Goal: Connect with others: Connect with others

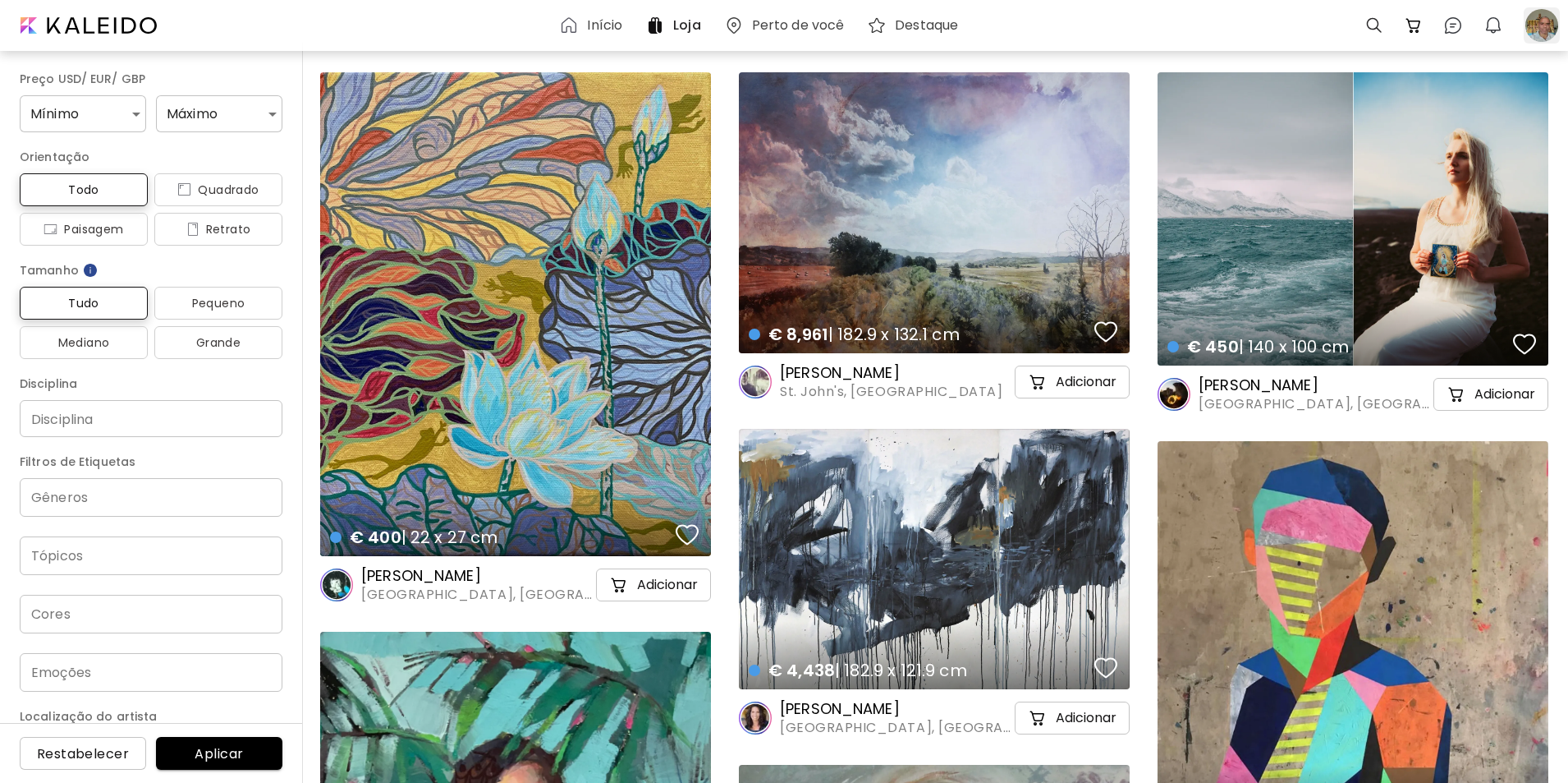
click at [1540, 28] on div at bounding box center [1541, 25] width 36 height 36
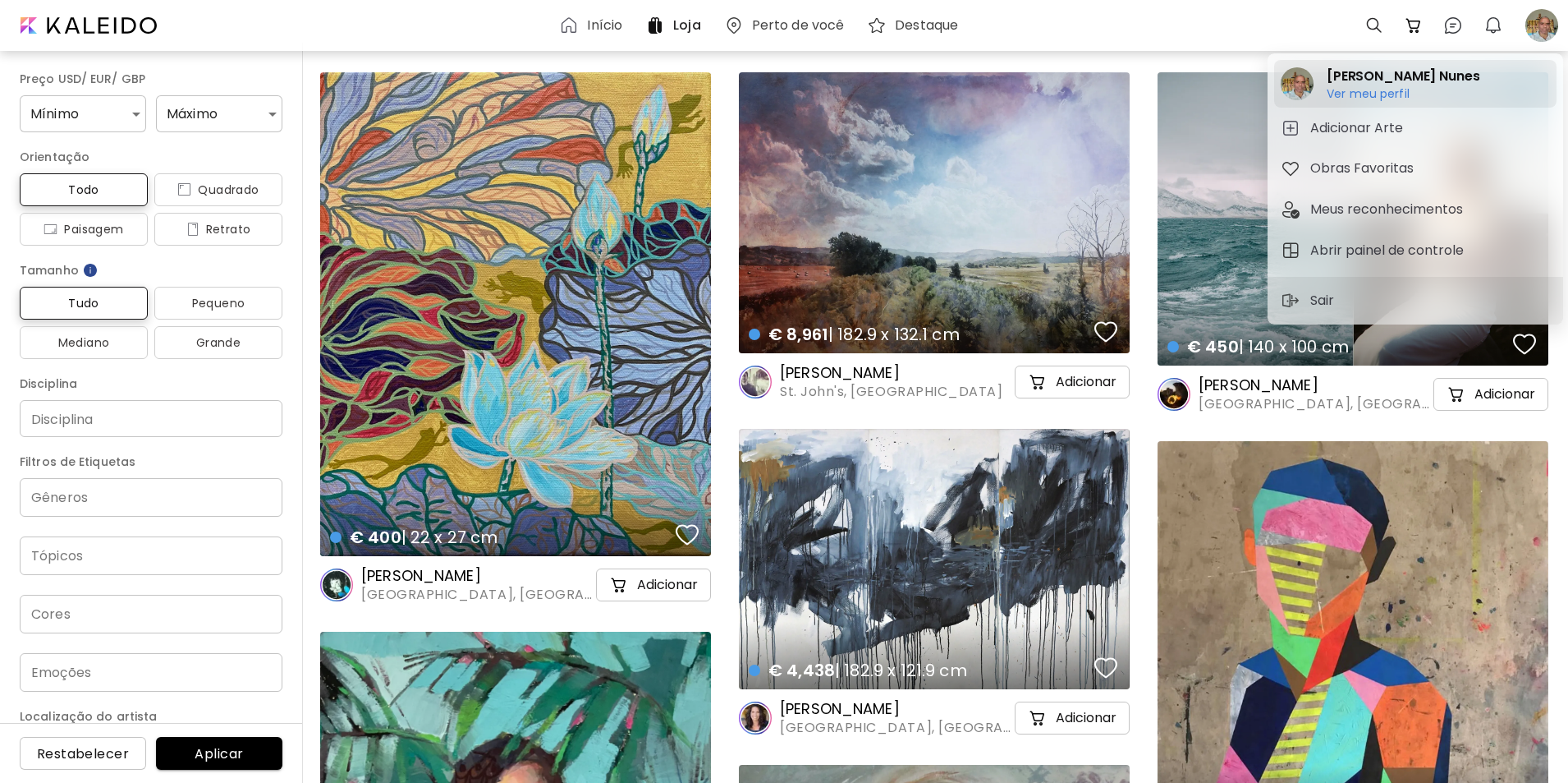
click at [1364, 94] on h6 "Ver meu perfil" at bounding box center [1403, 93] width 152 height 14
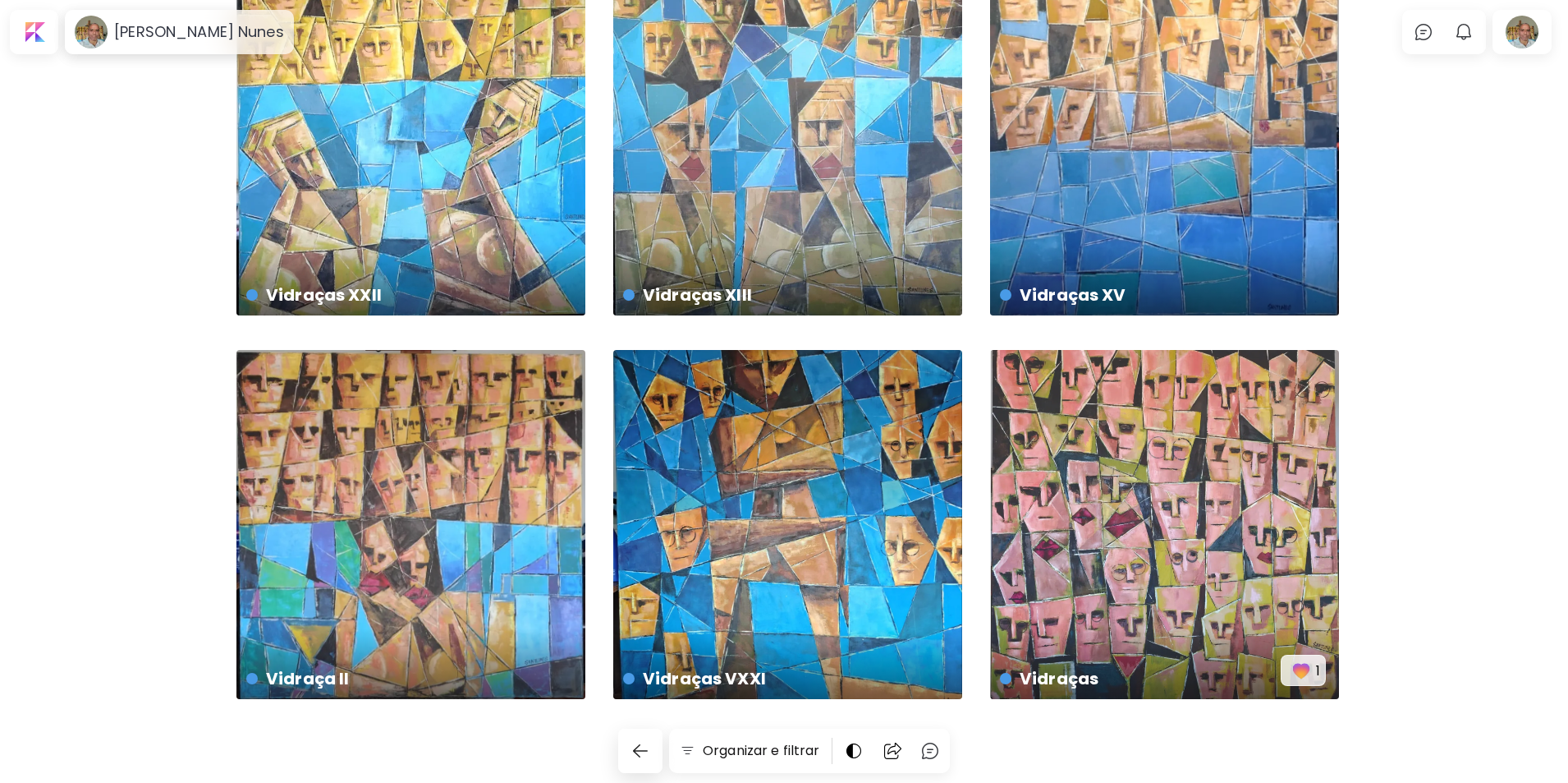
scroll to position [104, 0]
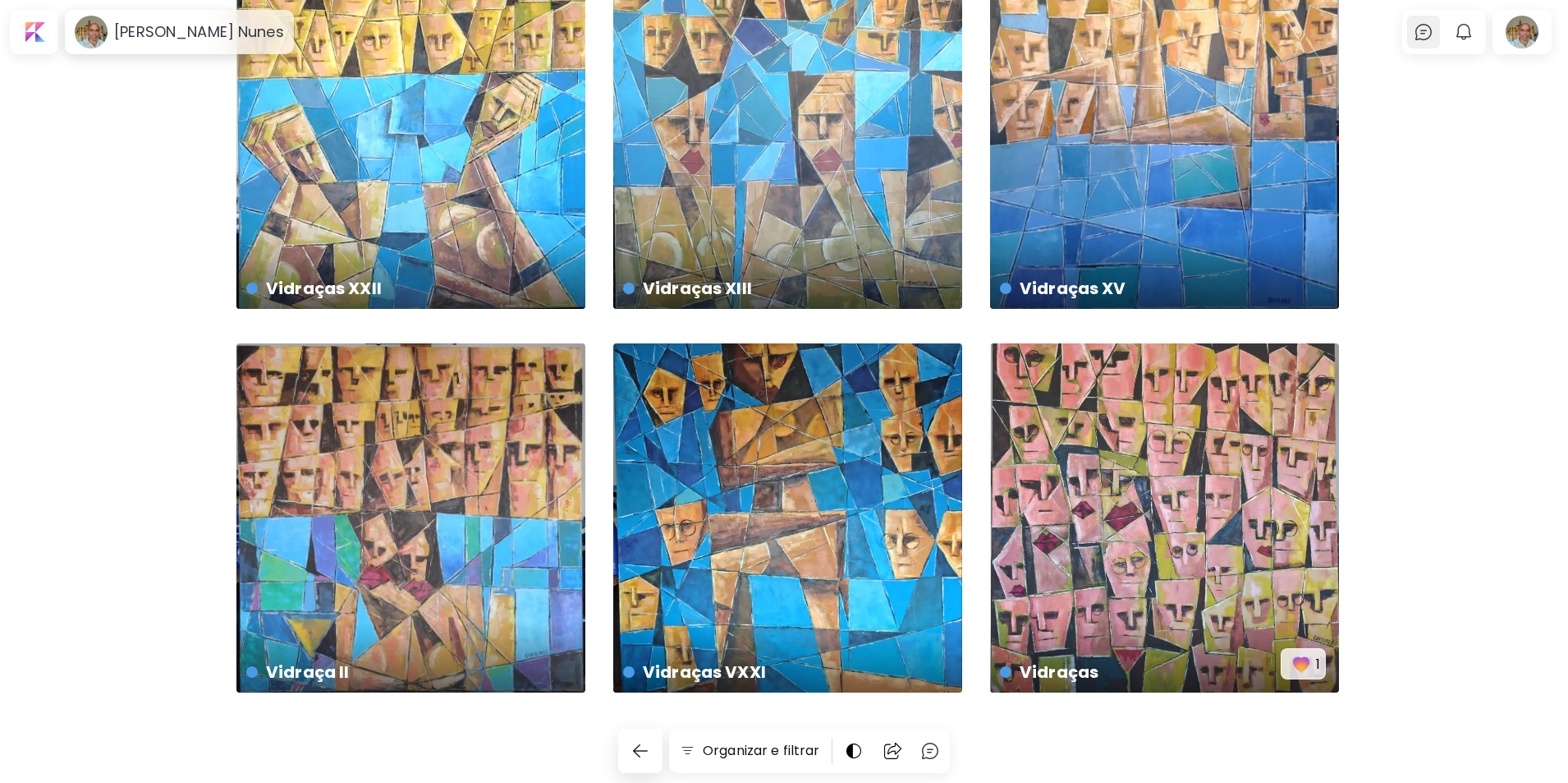
click at [1424, 32] on img at bounding box center [1423, 32] width 19 height 19
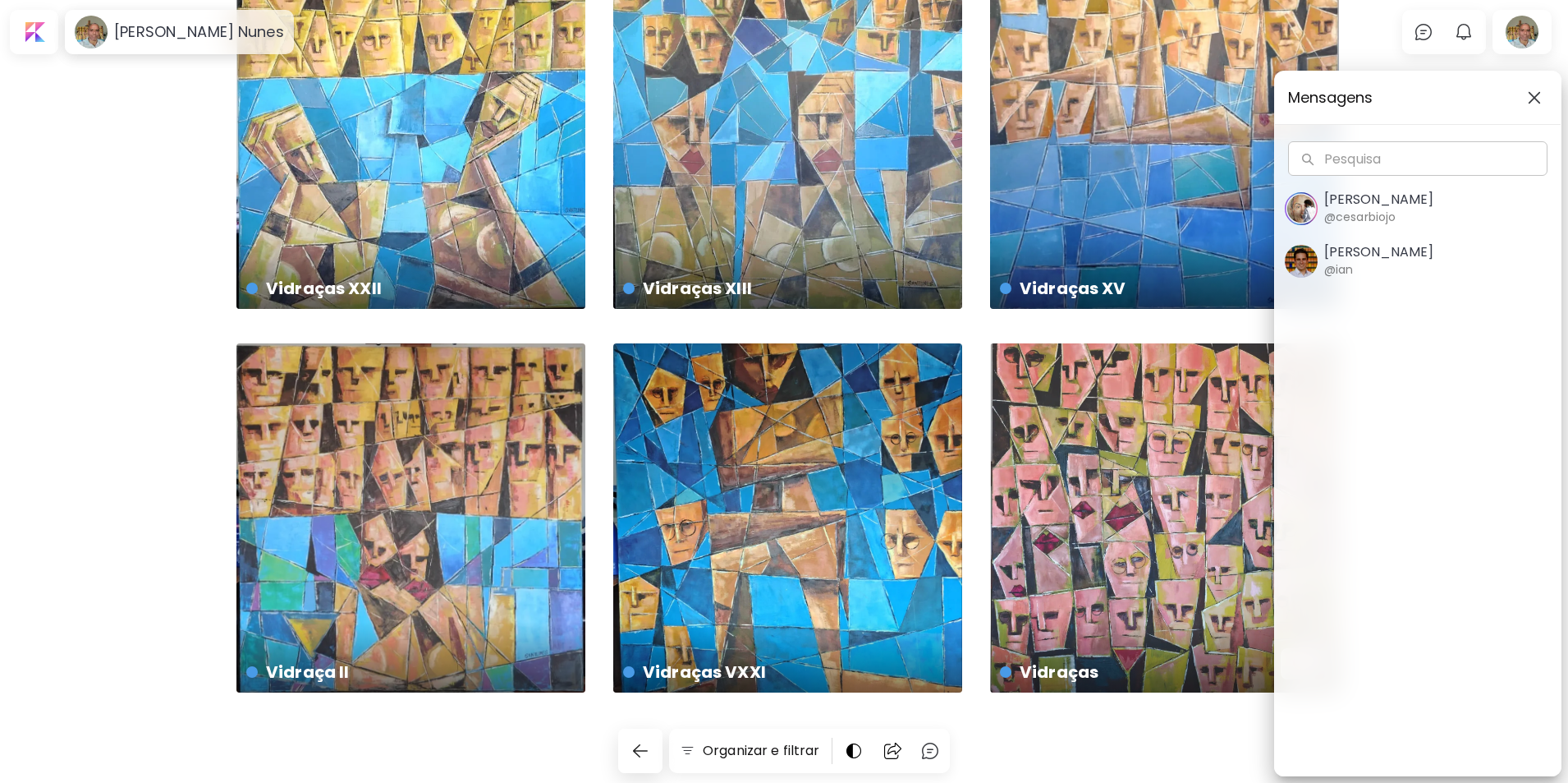
click at [1369, 248] on h5 "[PERSON_NAME]" at bounding box center [1379, 252] width 109 height 16
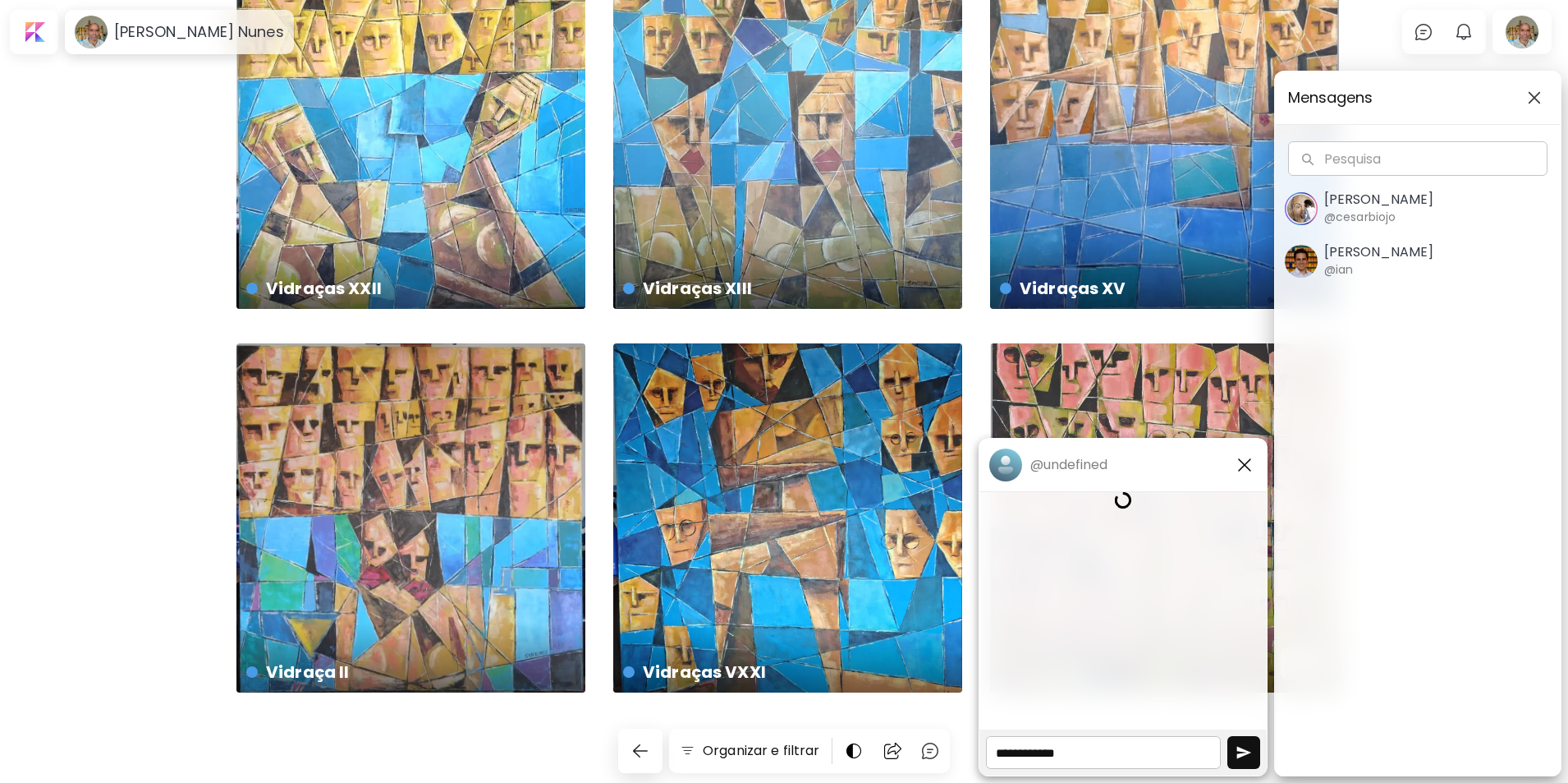
scroll to position [0, 0]
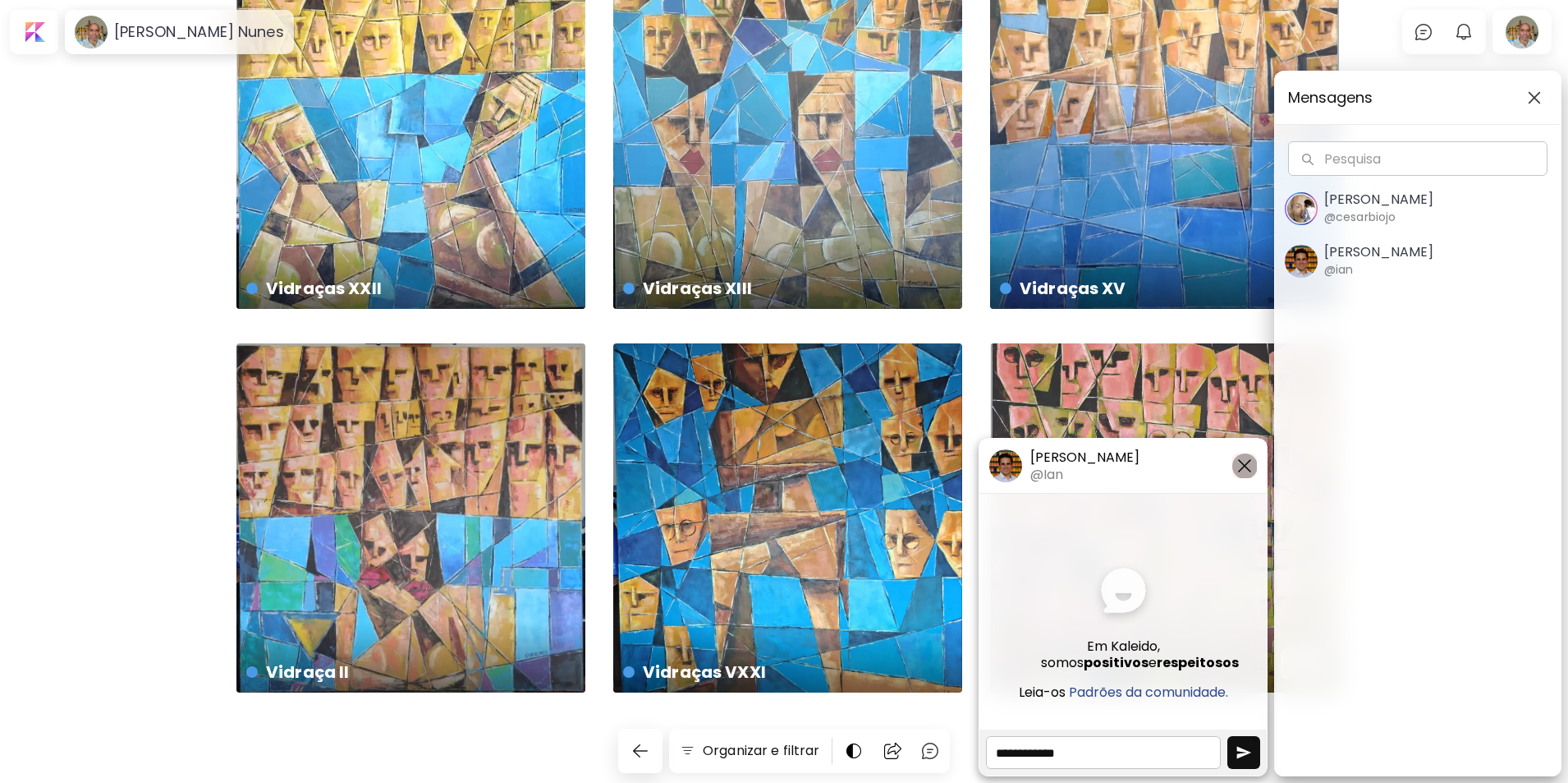
click at [1243, 462] on img "button" at bounding box center [1245, 465] width 19 height 19
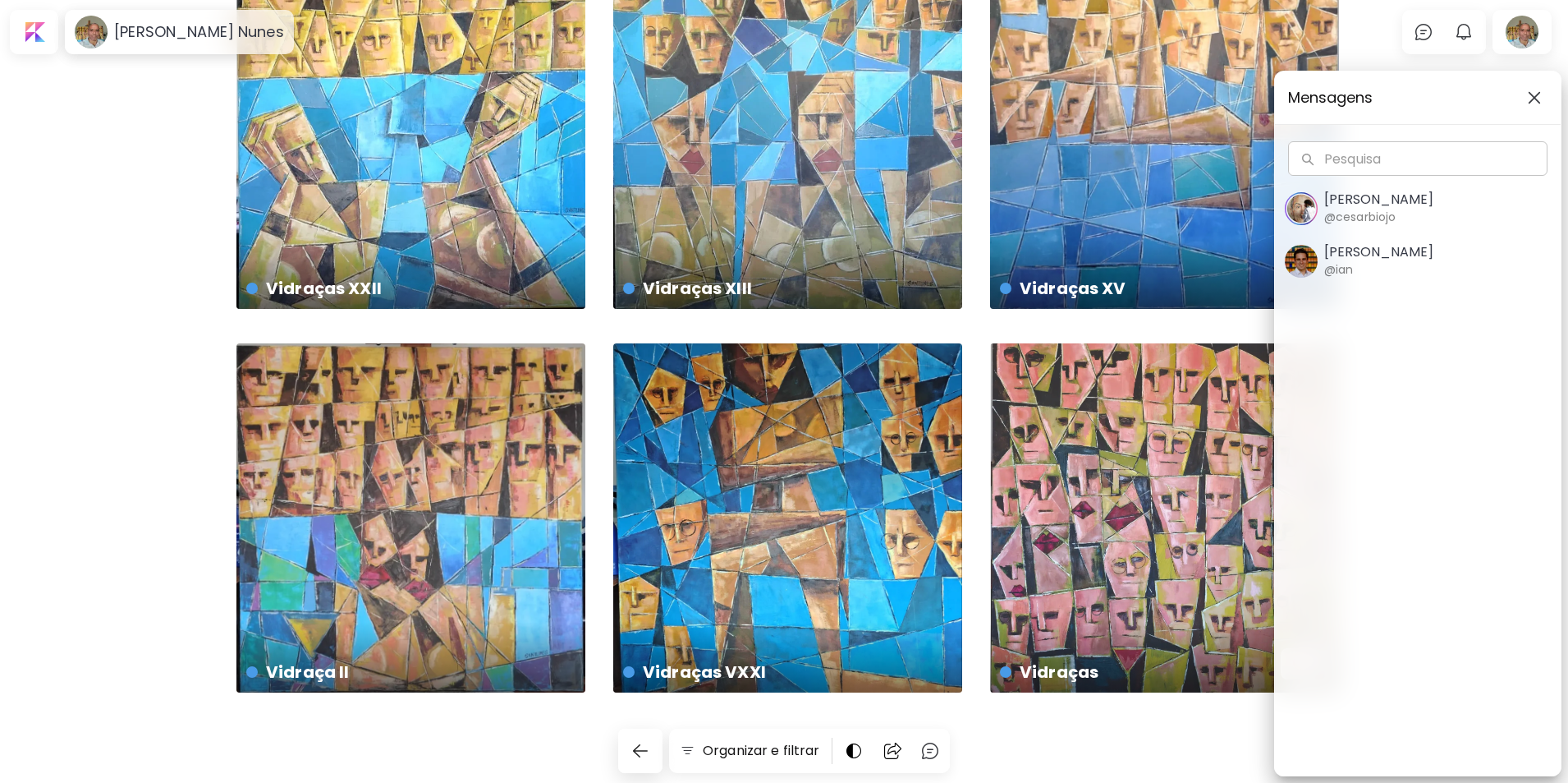
click at [1534, 91] on img "button" at bounding box center [1535, 98] width 14 height 14
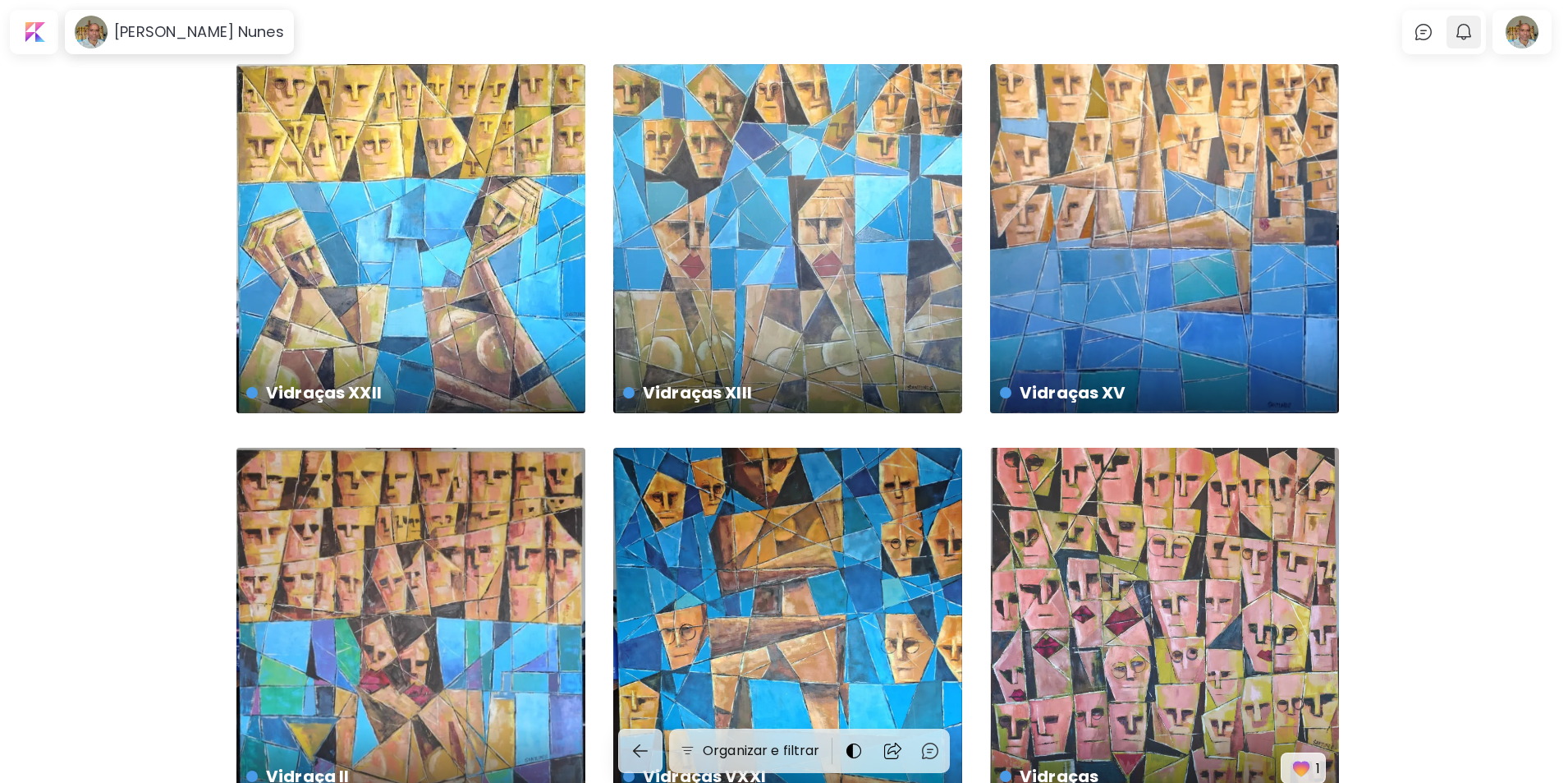
click at [1466, 36] on img "button" at bounding box center [1464, 32] width 19 height 19
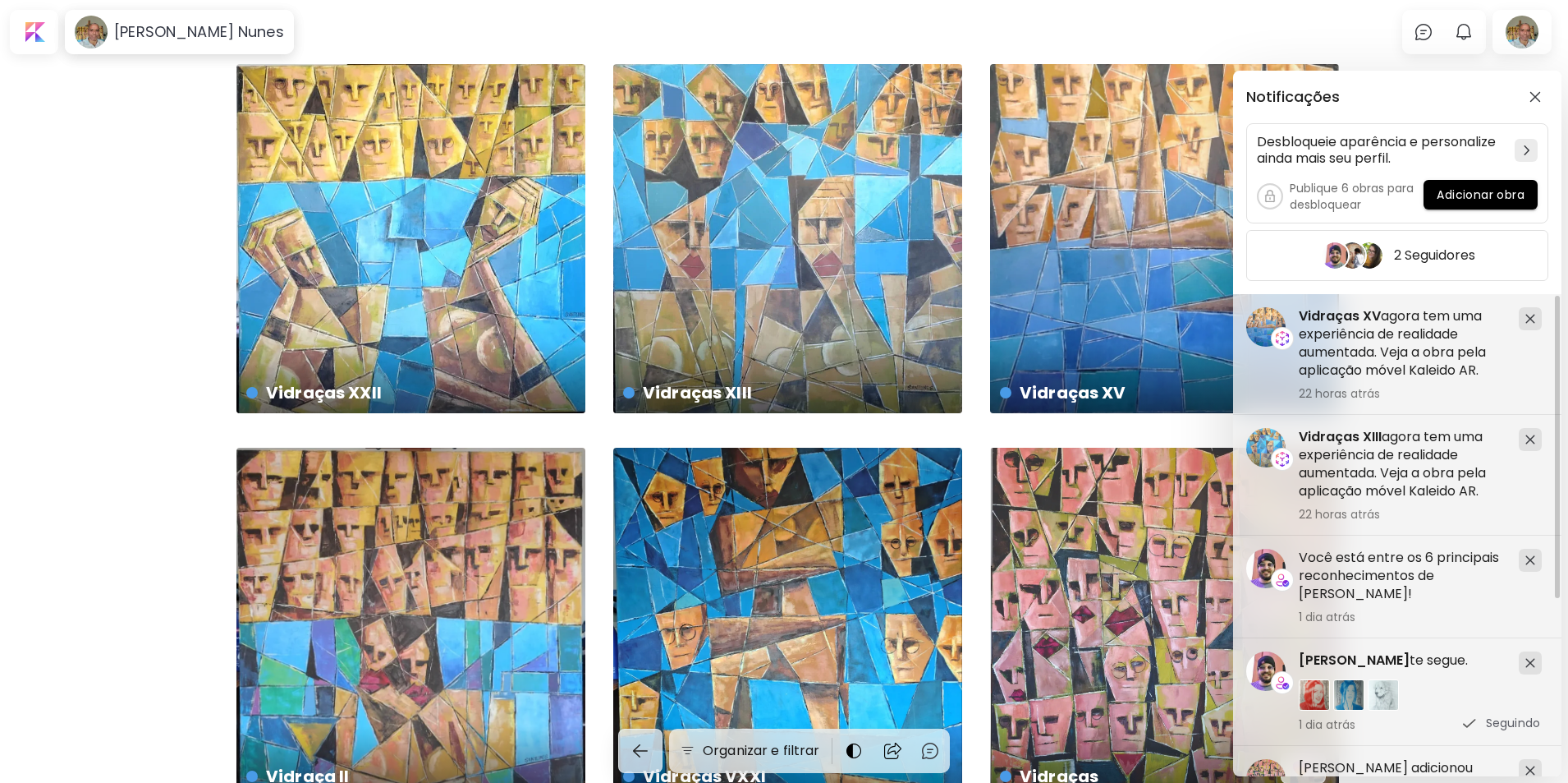
drag, startPoint x: 1557, startPoint y: 454, endPoint x: 1566, endPoint y: 372, distance: 82.5
click at [1568, 370] on html "[PERSON_NAME] Nunes 0 0 Organizar e filtrar Vidraças XXII € 3,000 | 100 x 100 c…" at bounding box center [784, 391] width 1568 height 783
click at [1533, 93] on img "button" at bounding box center [1535, 97] width 12 height 12
